Goal: Task Accomplishment & Management: Use online tool/utility

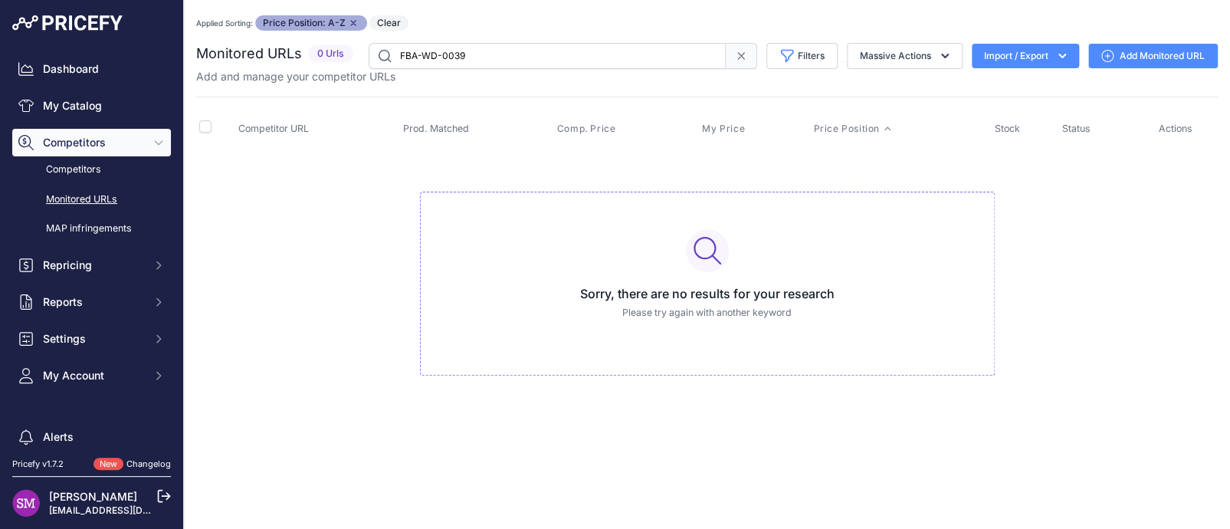
click at [474, 54] on input "FBA-WD-0039" at bounding box center [547, 56] width 357 height 26
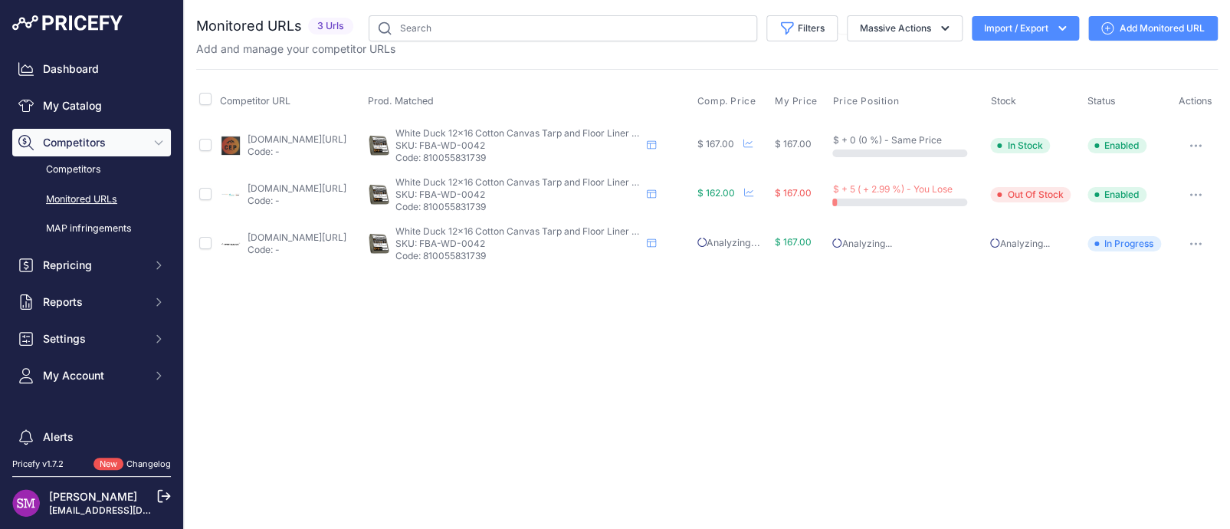
click at [599, 55] on div "Add and manage your competitor URLs" at bounding box center [707, 48] width 1022 height 15
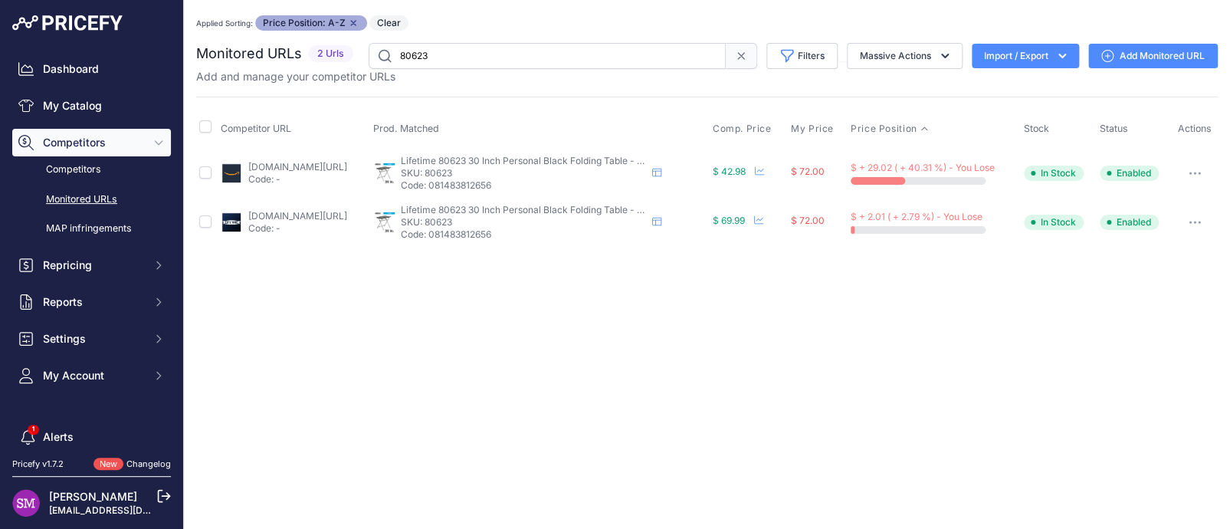
click at [573, 18] on div "Applied Sorting: Price Position: A-Z Remove sort option Clear" at bounding box center [707, 22] width 1022 height 15
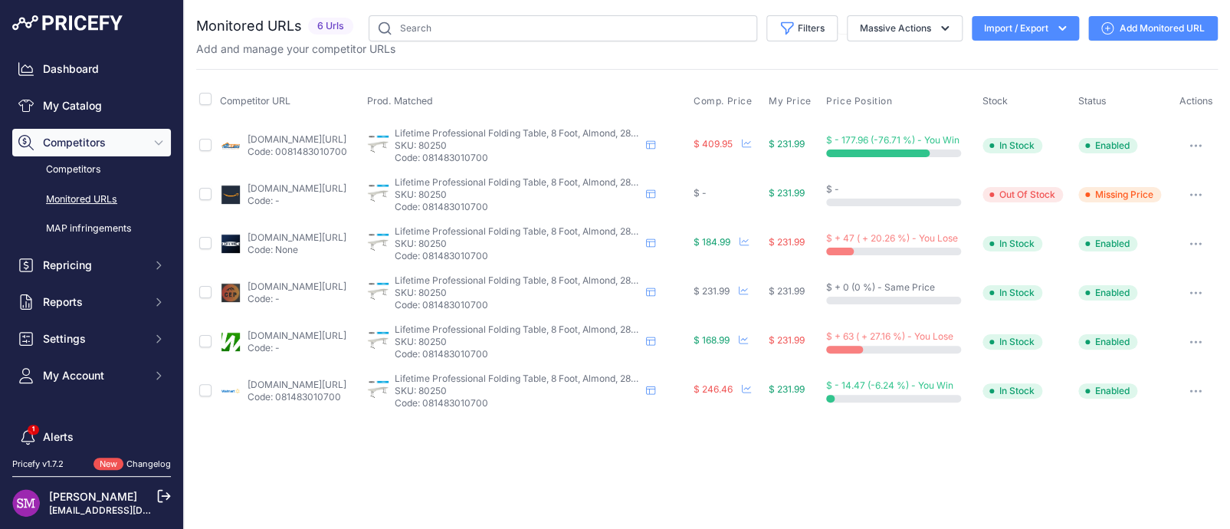
click at [1196, 242] on icon "button" at bounding box center [1196, 243] width 12 height 3
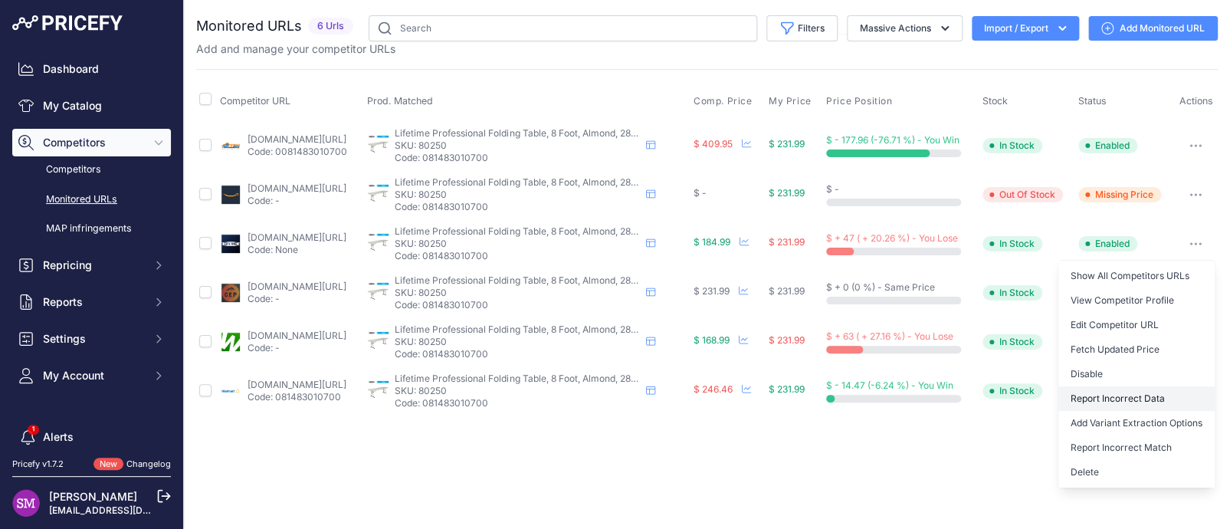
click at [1154, 393] on button "Report Incorrect Data" at bounding box center [1137, 398] width 156 height 25
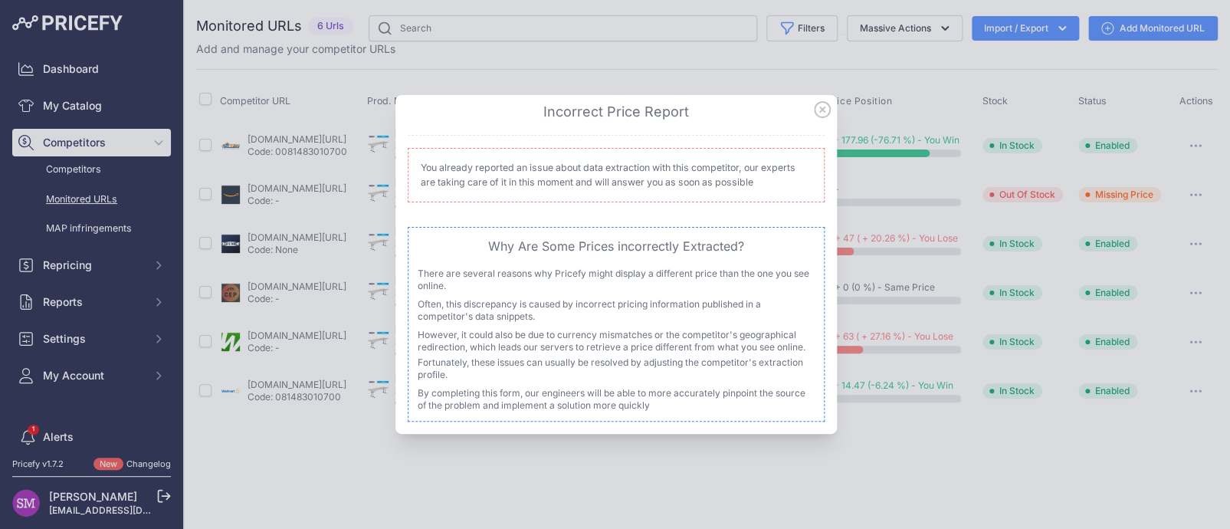
click at [825, 104] on icon at bounding box center [822, 109] width 17 height 17
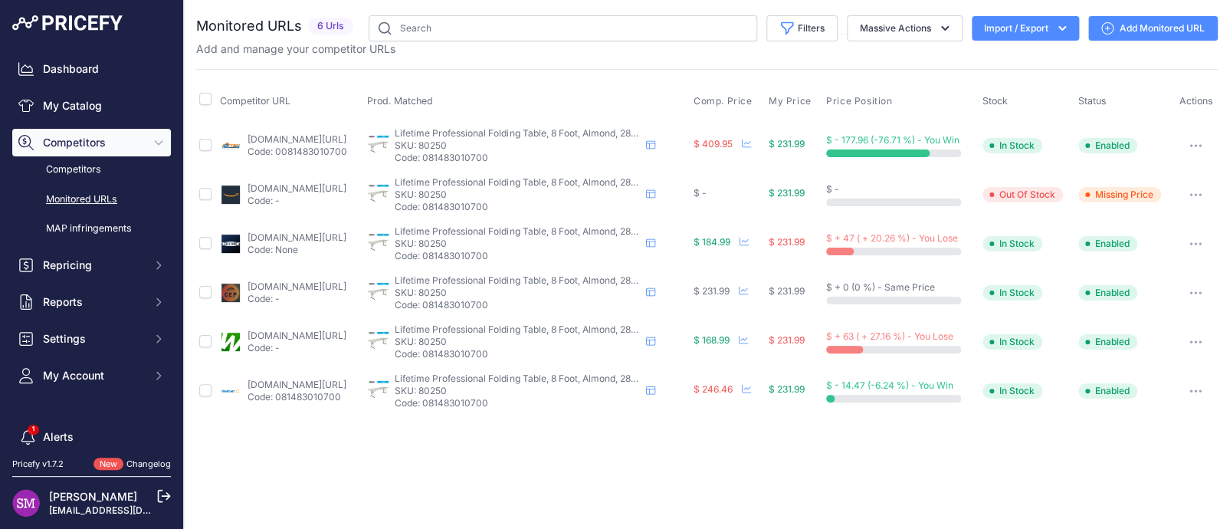
click at [1194, 242] on icon "button" at bounding box center [1196, 243] width 12 height 3
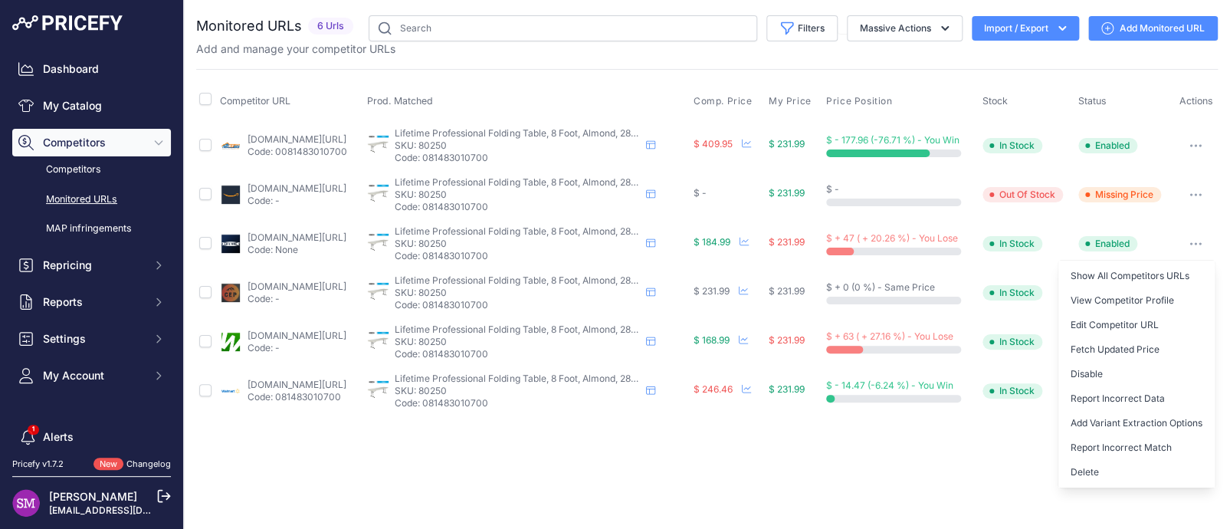
click at [1127, 354] on button "Fetch Updated Price" at bounding box center [1137, 349] width 156 height 25
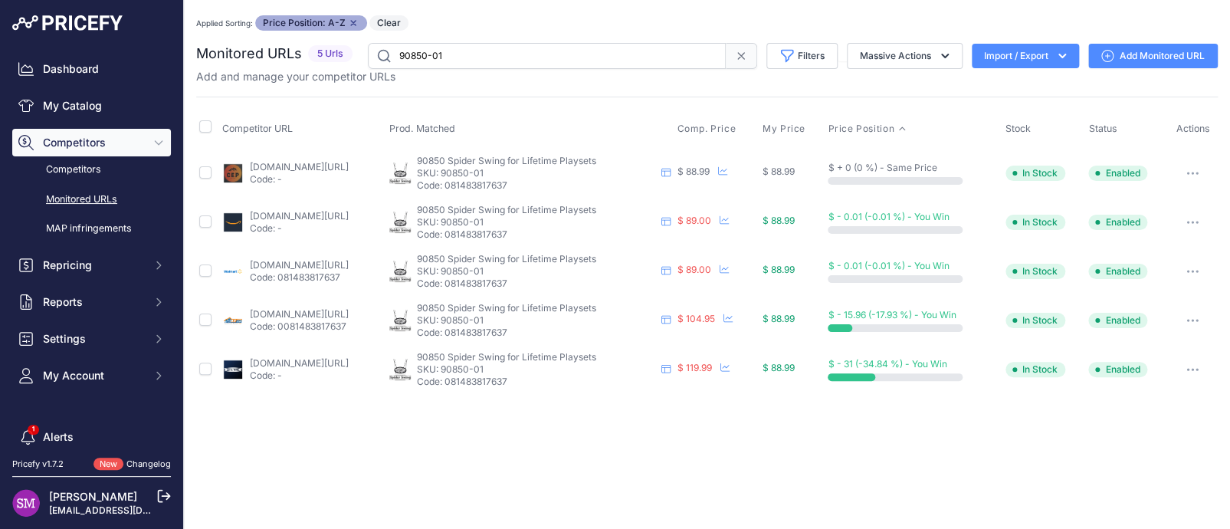
click at [337, 357] on link "lifetime.com/lifetime-90850-spider-swing" at bounding box center [299, 362] width 99 height 11
